Goal: Information Seeking & Learning: Check status

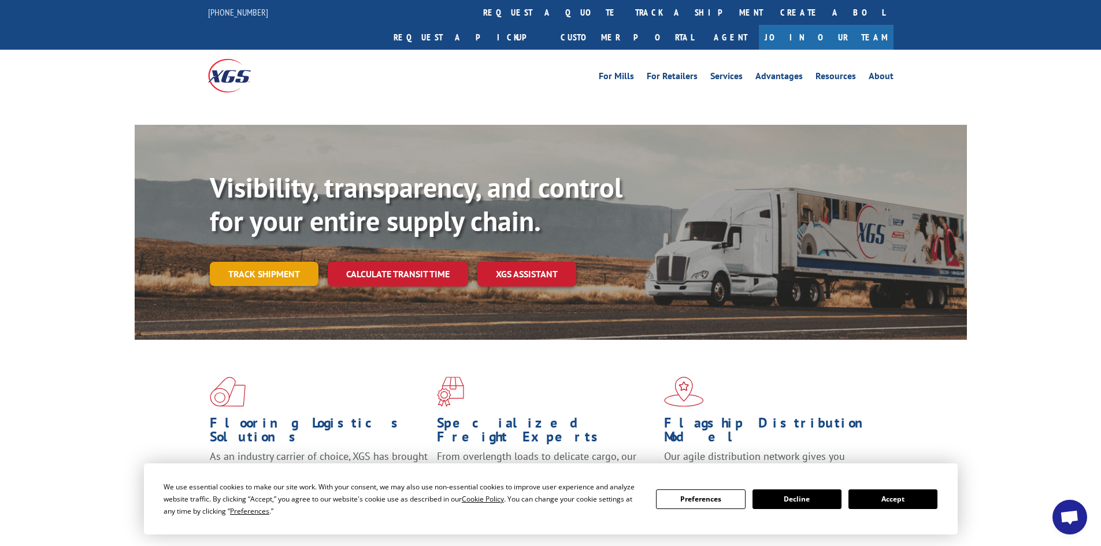
click at [277, 262] on link "Track shipment" at bounding box center [264, 274] width 109 height 24
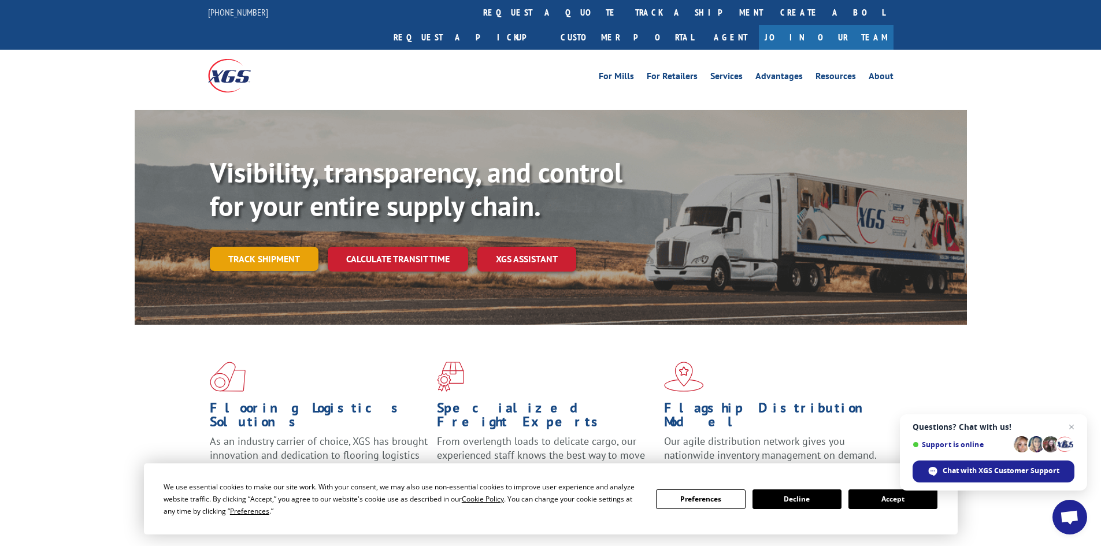
click at [279, 247] on link "Track shipment" at bounding box center [264, 259] width 109 height 24
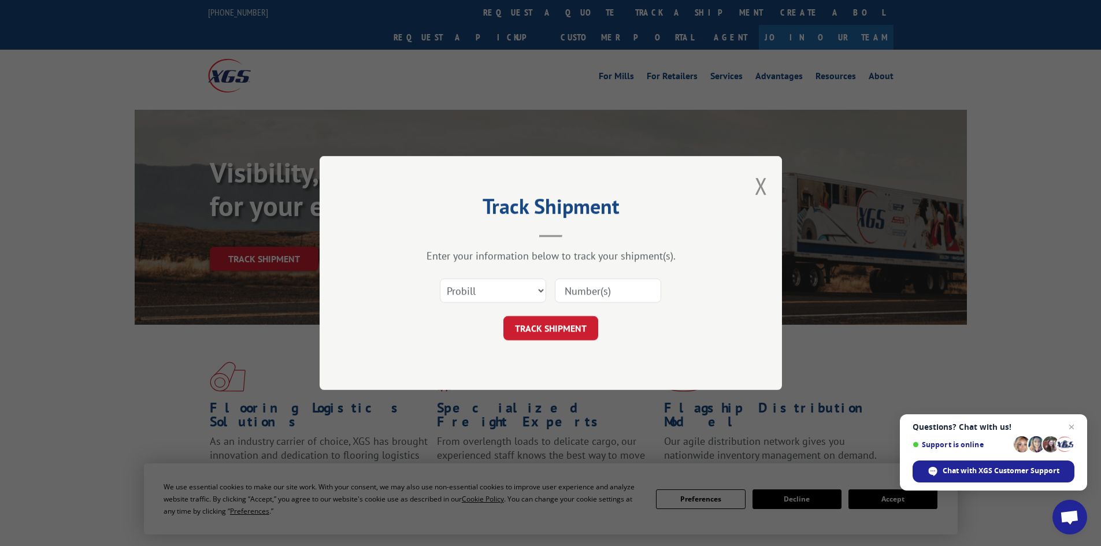
click at [646, 294] on input at bounding box center [608, 291] width 106 height 24
paste input "85487"
type input "85487"
click at [542, 325] on button "TRACK SHIPMENT" at bounding box center [550, 328] width 95 height 24
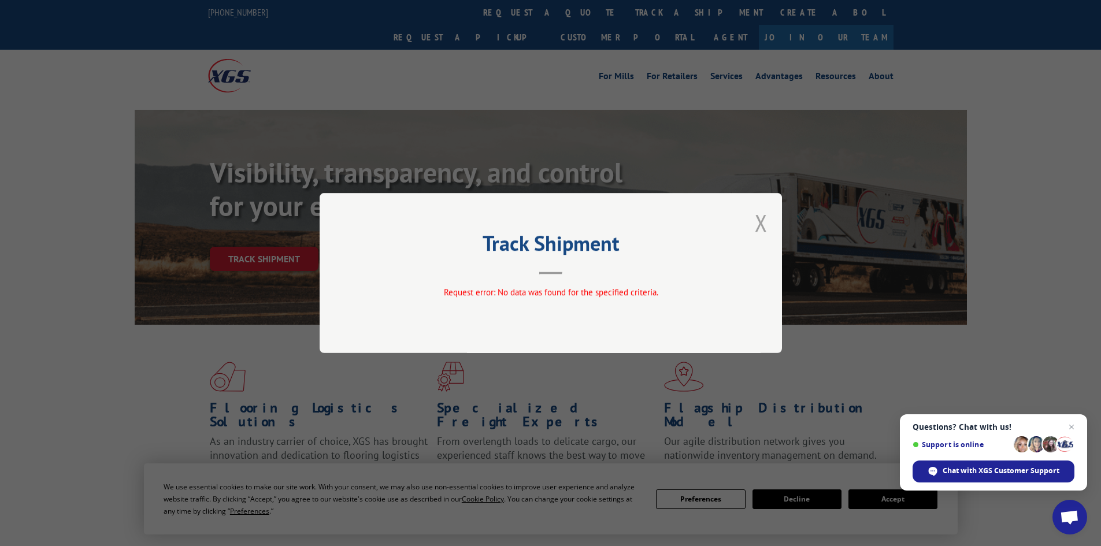
click at [760, 220] on button "Close modal" at bounding box center [761, 222] width 13 height 31
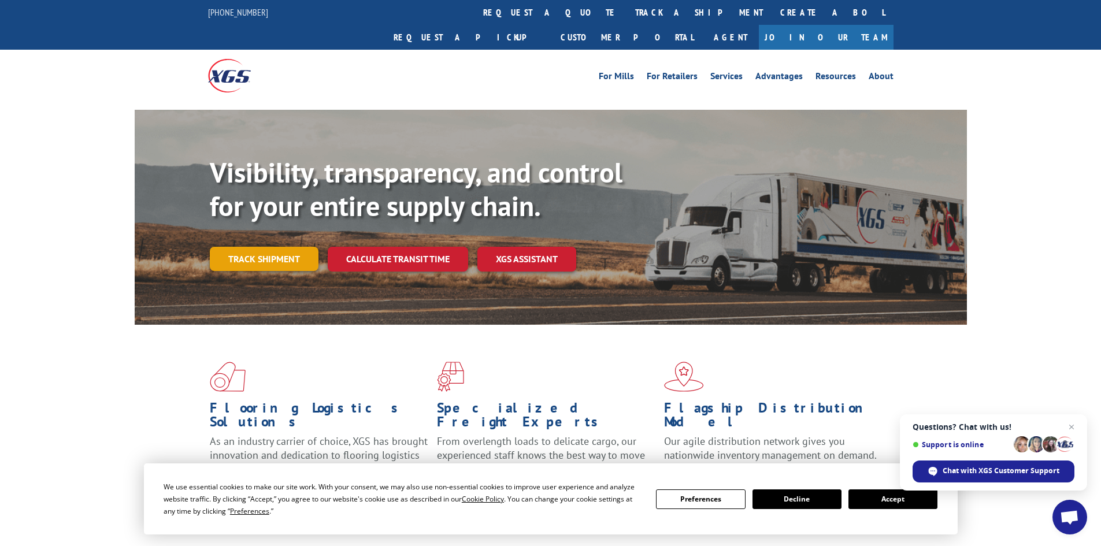
click at [276, 247] on link "Track shipment" at bounding box center [264, 259] width 109 height 24
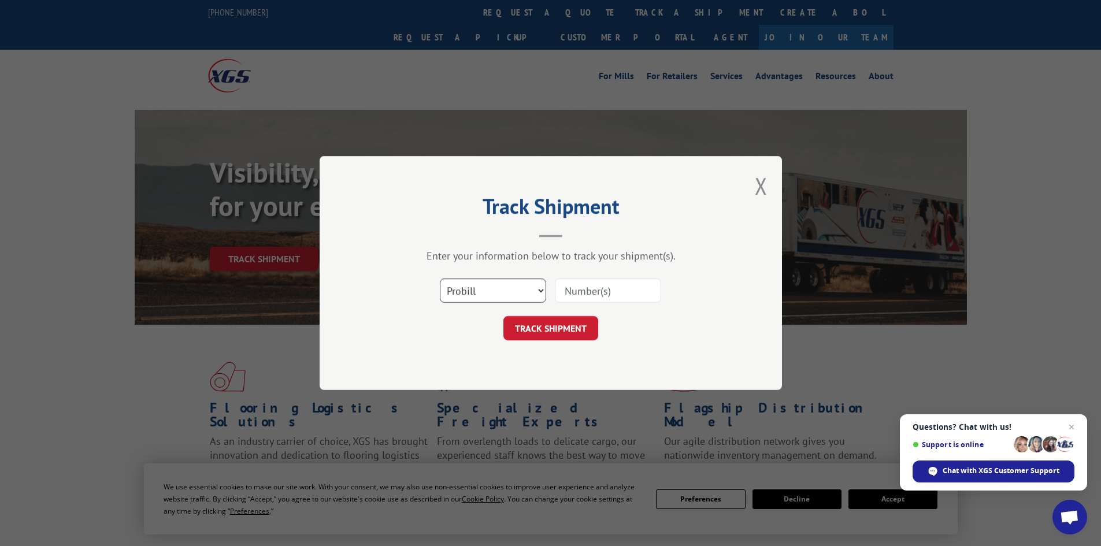
click at [489, 287] on select "Select category... Probill BOL PO" at bounding box center [493, 291] width 106 height 24
select select "bol"
click at [440, 279] on select "Select category... Probill BOL PO" at bounding box center [493, 291] width 106 height 24
click at [578, 294] on input at bounding box center [608, 291] width 106 height 24
paste input "5606264"
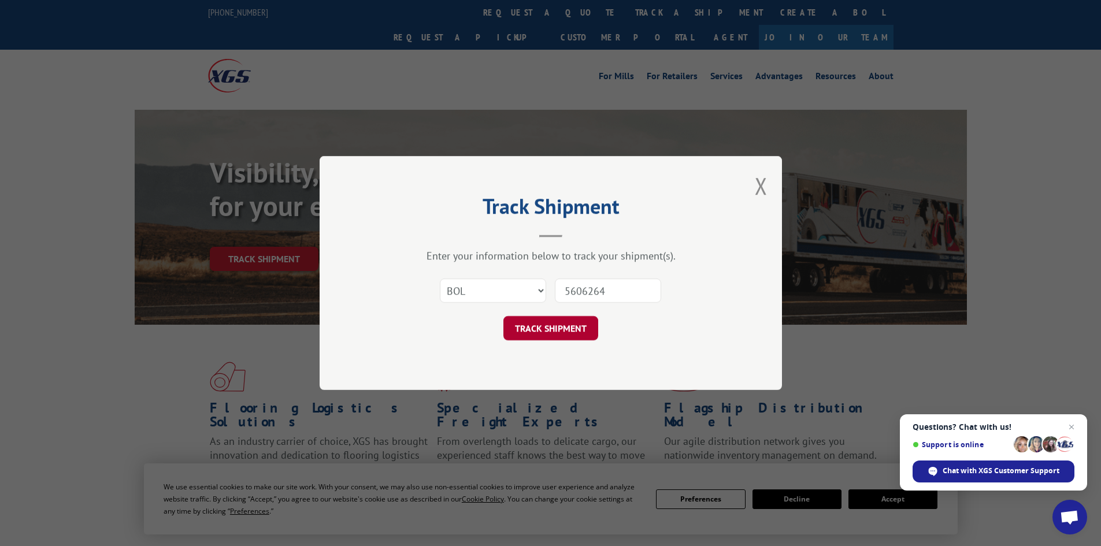
type input "5606264"
click at [532, 335] on button "TRACK SHIPMENT" at bounding box center [550, 328] width 95 height 24
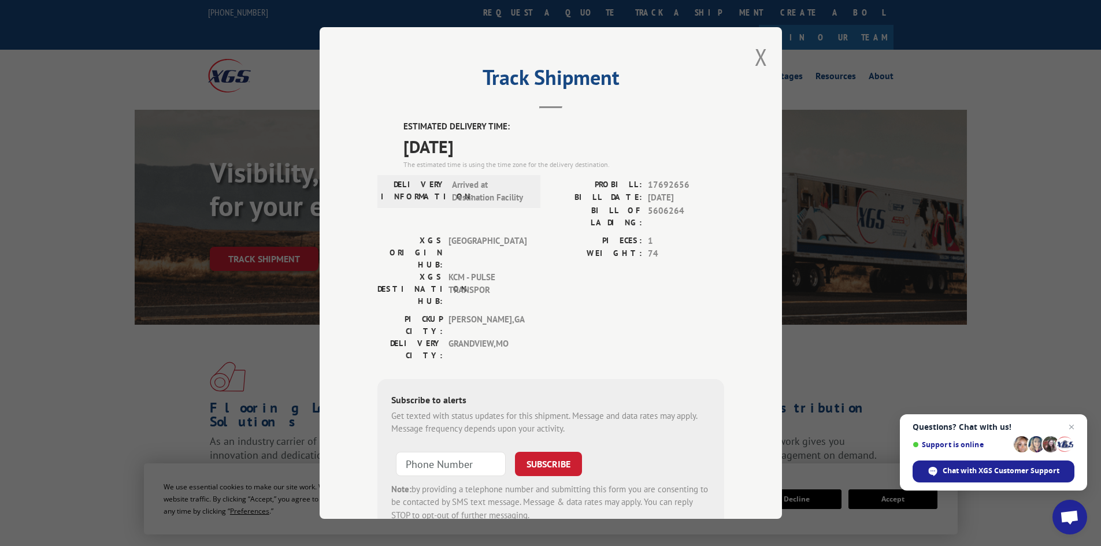
click at [765, 60] on div "Track Shipment ESTIMATED DELIVERY TIME: [DATE] The estimated time is using the …" at bounding box center [551, 273] width 462 height 492
click at [755, 55] on button "Close modal" at bounding box center [761, 57] width 13 height 31
